Goal: Navigation & Orientation: Find specific page/section

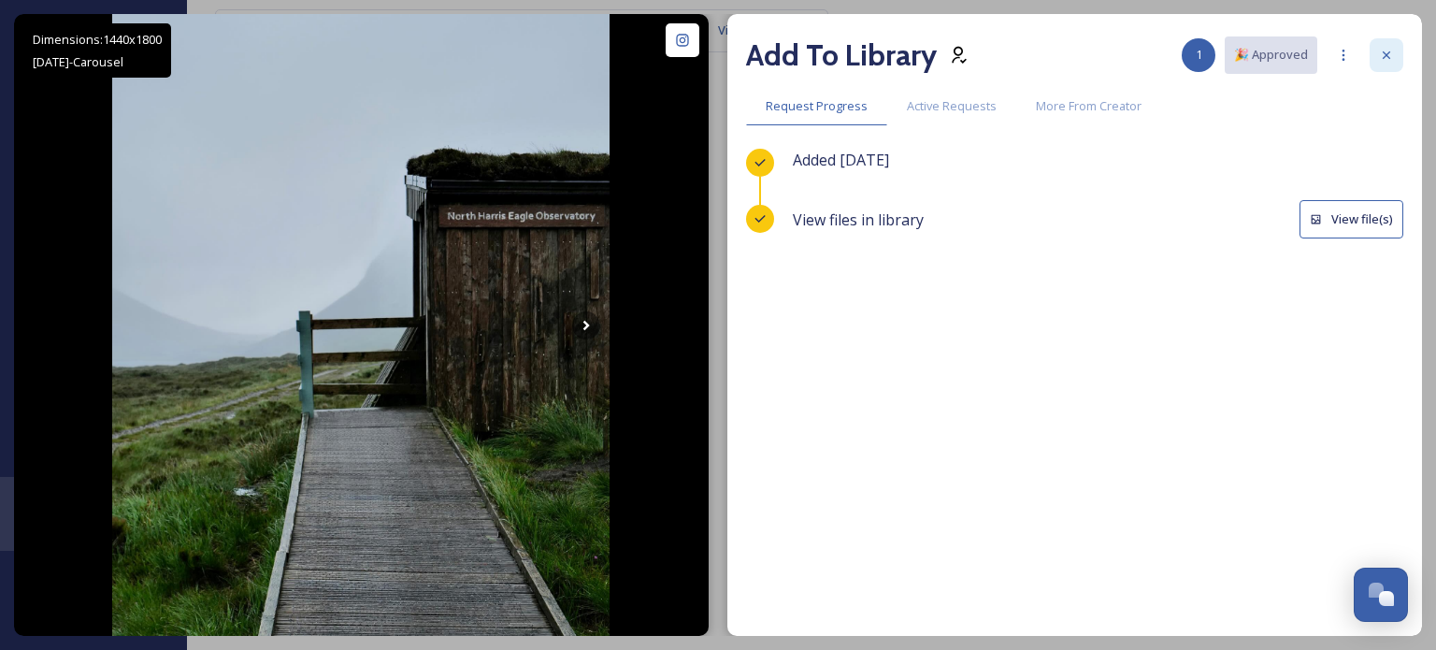
click at [1383, 56] on icon at bounding box center [1385, 54] width 7 height 7
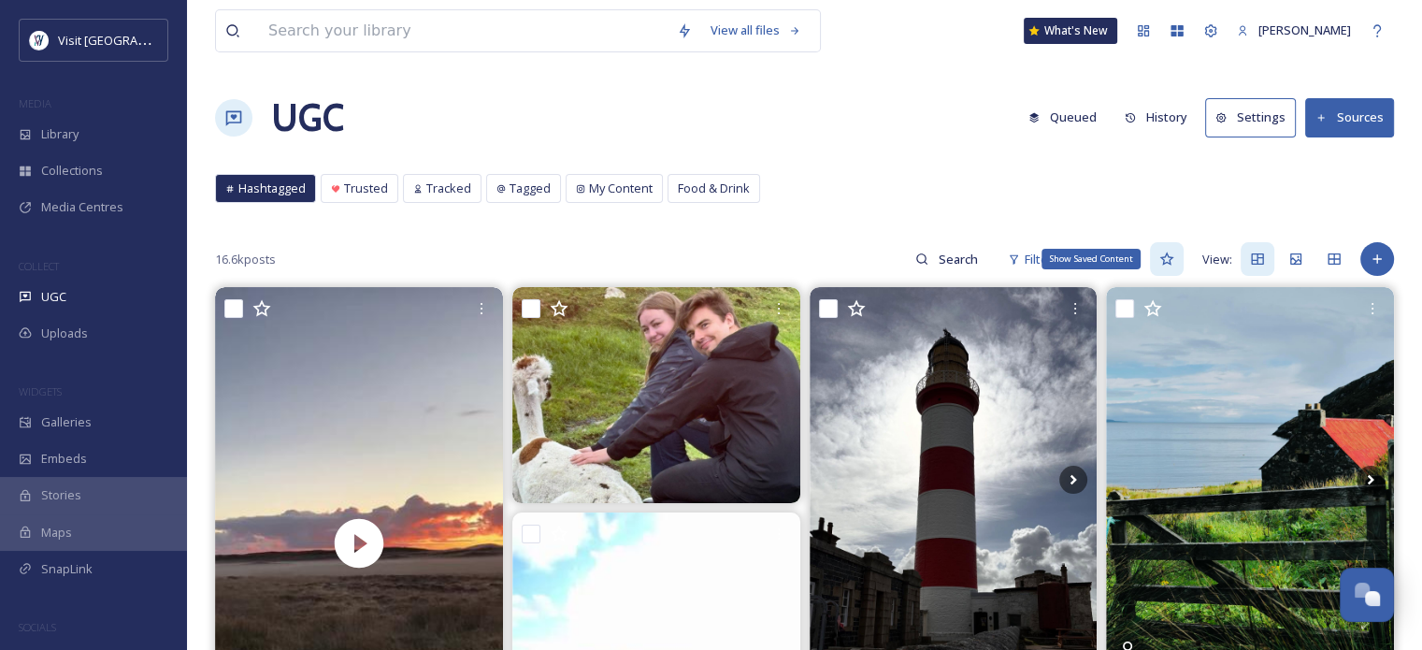
click at [1167, 261] on icon at bounding box center [1166, 258] width 14 height 13
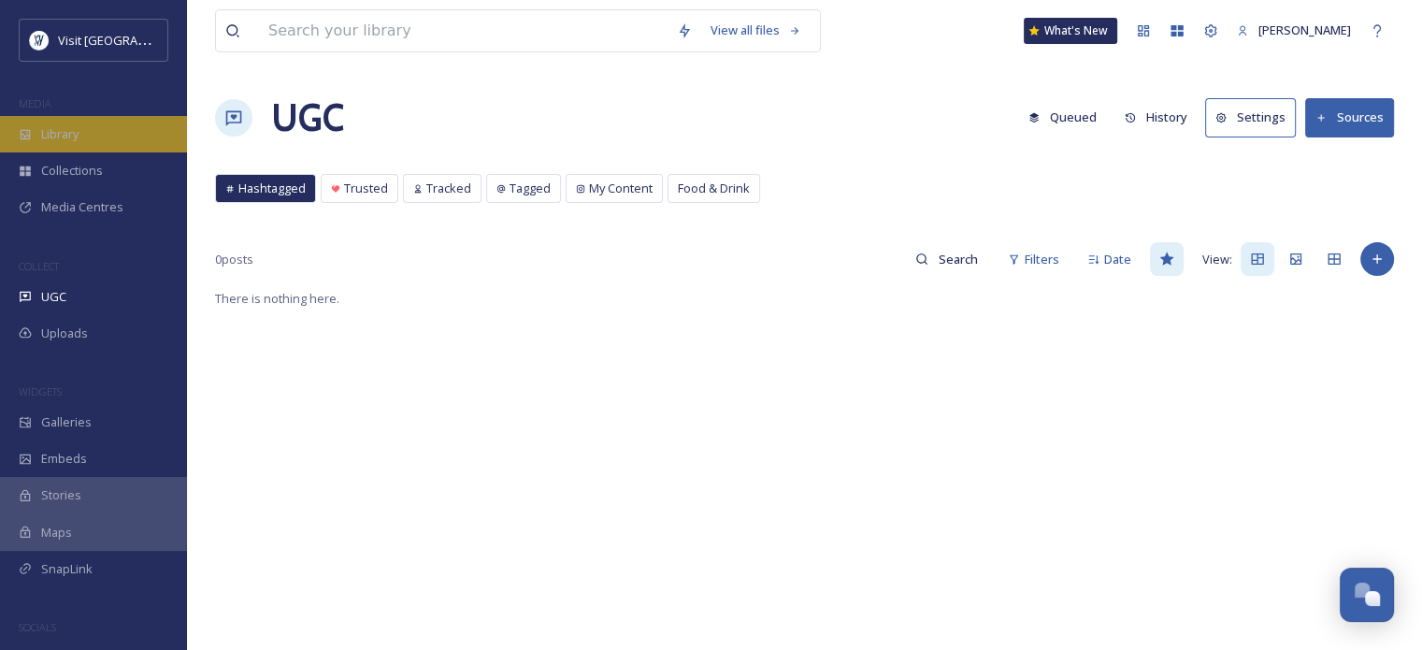
click at [64, 134] on span "Library" at bounding box center [59, 134] width 37 height 18
